Goal: Task Accomplishment & Management: Manage account settings

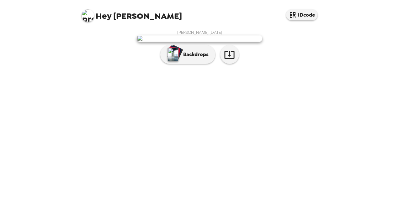
scroll to position [15, 0]
click at [190, 58] on p "Backdrops" at bounding box center [194, 55] width 29 height 8
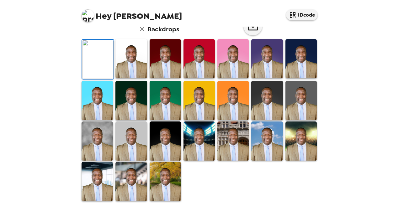
scroll to position [169, 0]
click at [89, 140] on img at bounding box center [97, 141] width 31 height 39
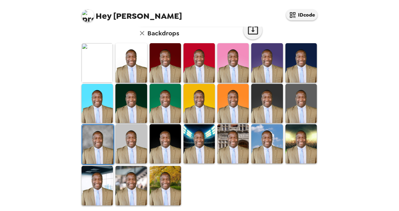
scroll to position [169, 0]
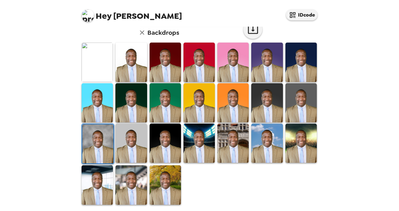
click at [236, 142] on img at bounding box center [232, 143] width 31 height 39
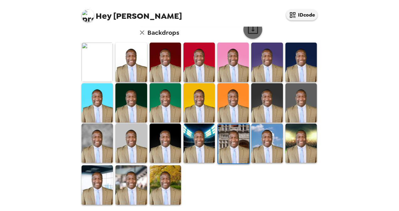
click at [247, 29] on icon "button" at bounding box center [252, 29] width 11 height 11
click at [99, 180] on img at bounding box center [97, 185] width 31 height 39
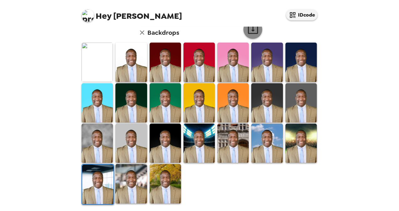
click at [251, 29] on icon "button" at bounding box center [252, 29] width 11 height 11
click at [127, 184] on img at bounding box center [130, 183] width 31 height 39
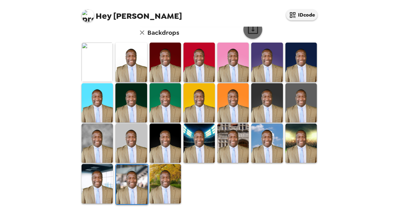
click at [250, 30] on icon "button" at bounding box center [253, 30] width 10 height 8
click at [165, 180] on img at bounding box center [165, 183] width 31 height 39
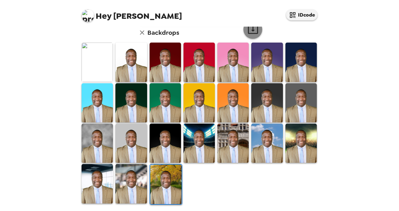
click at [252, 30] on icon "button" at bounding box center [252, 29] width 11 height 11
